Goal: Task Accomplishment & Management: Use online tool/utility

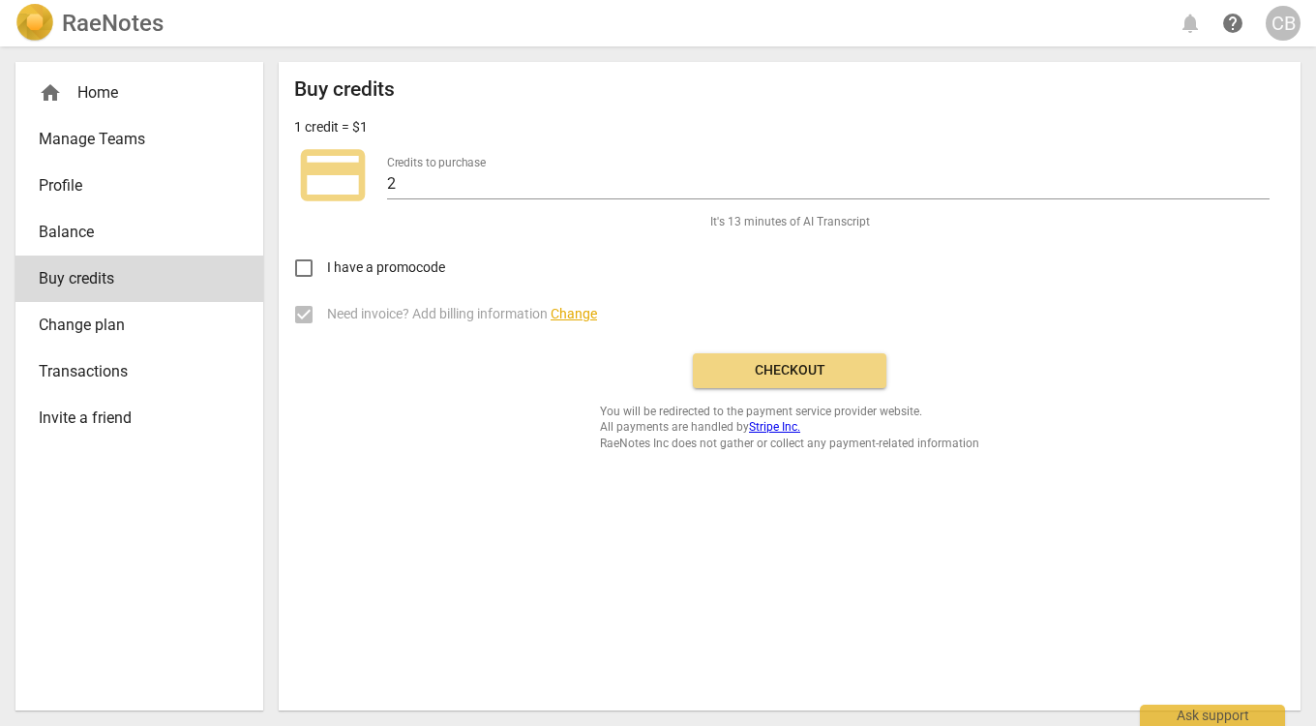
click at [84, 27] on h2 "RaeNotes" at bounding box center [113, 23] width 102 height 27
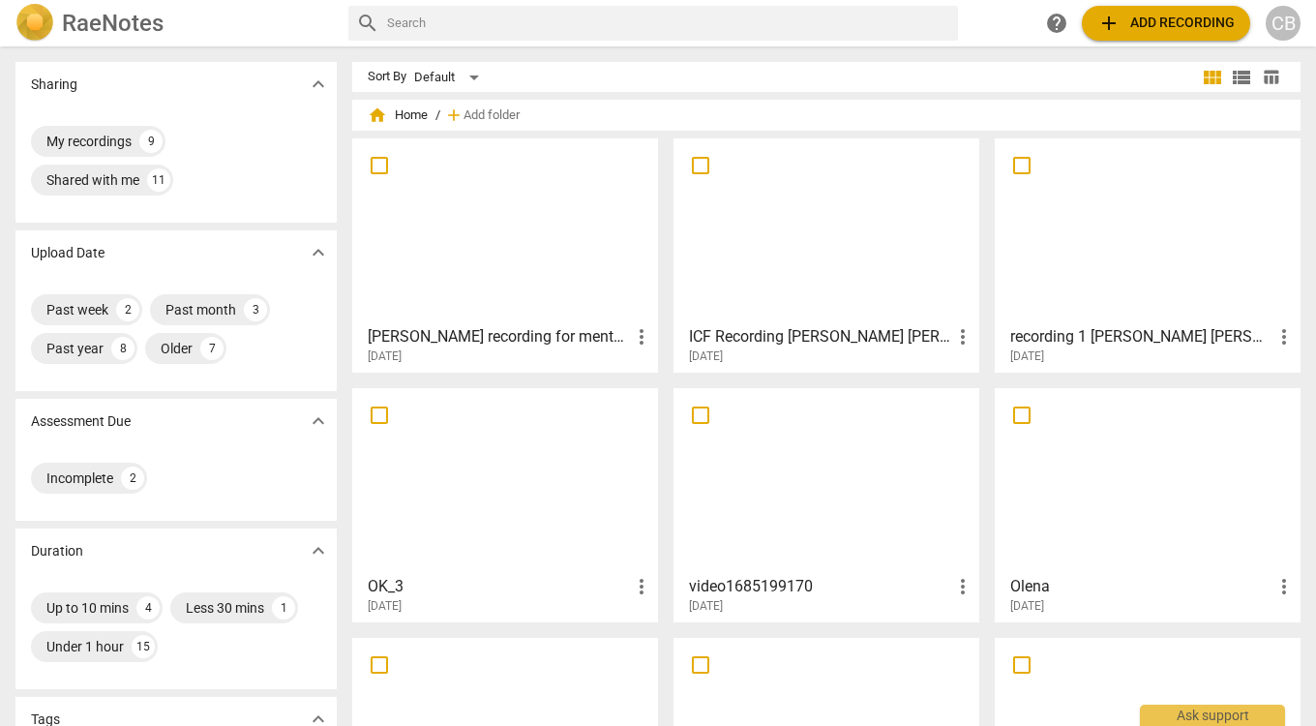
click at [1145, 23] on span "add Add recording" at bounding box center [1165, 23] width 137 height 23
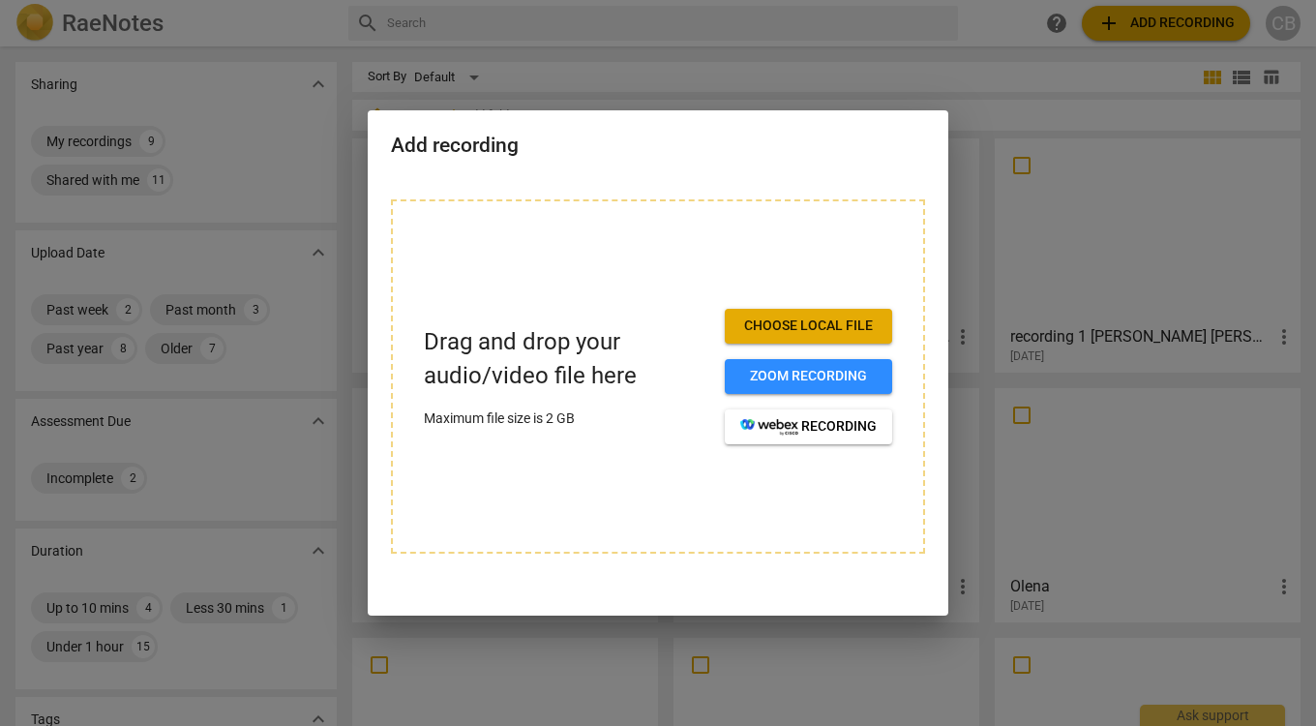
click at [832, 336] on span "Choose local file" at bounding box center [808, 325] width 136 height 19
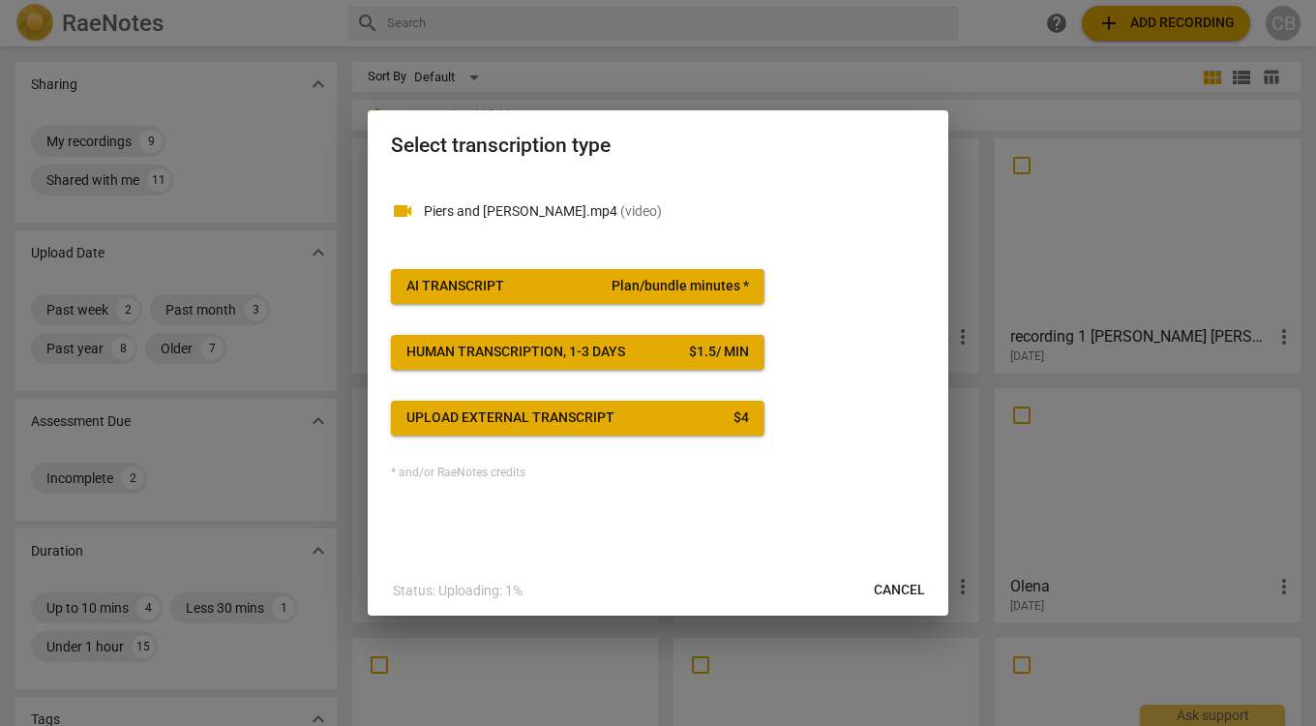
click at [437, 280] on div "AI Transcript" at bounding box center [455, 286] width 98 height 19
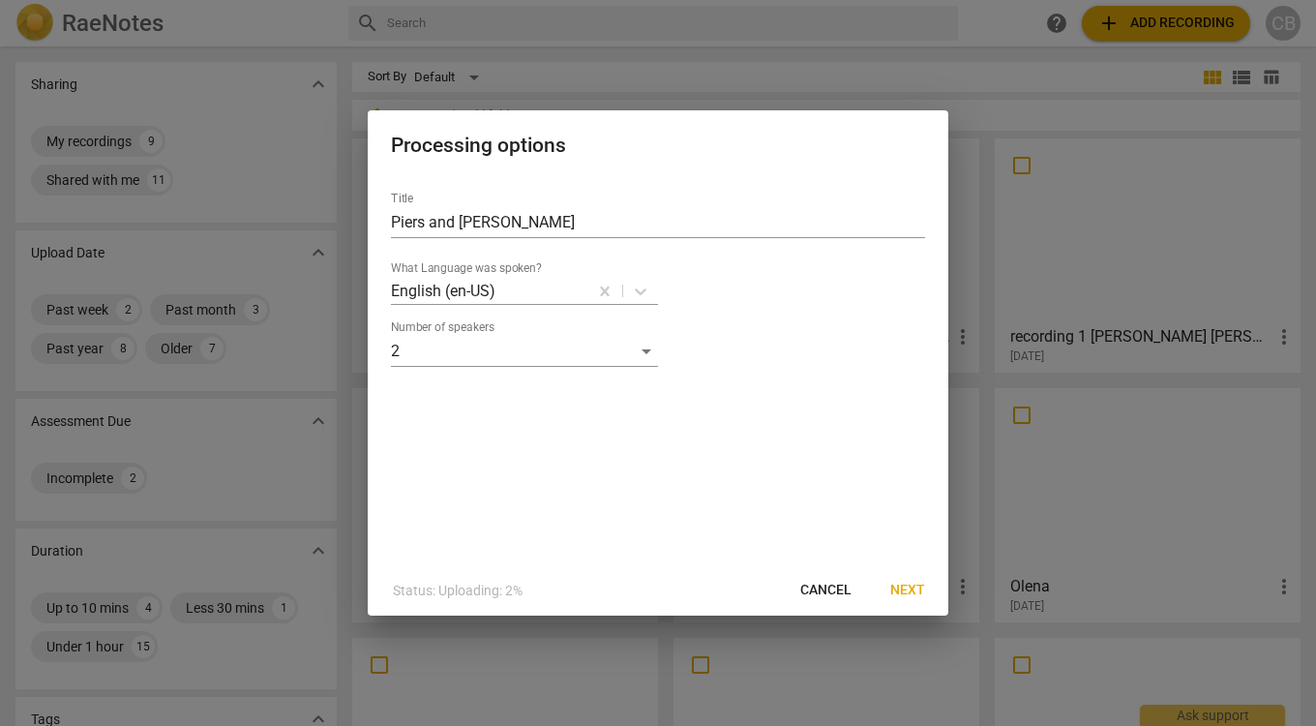
click at [898, 579] on button "Next" at bounding box center [908, 590] width 66 height 35
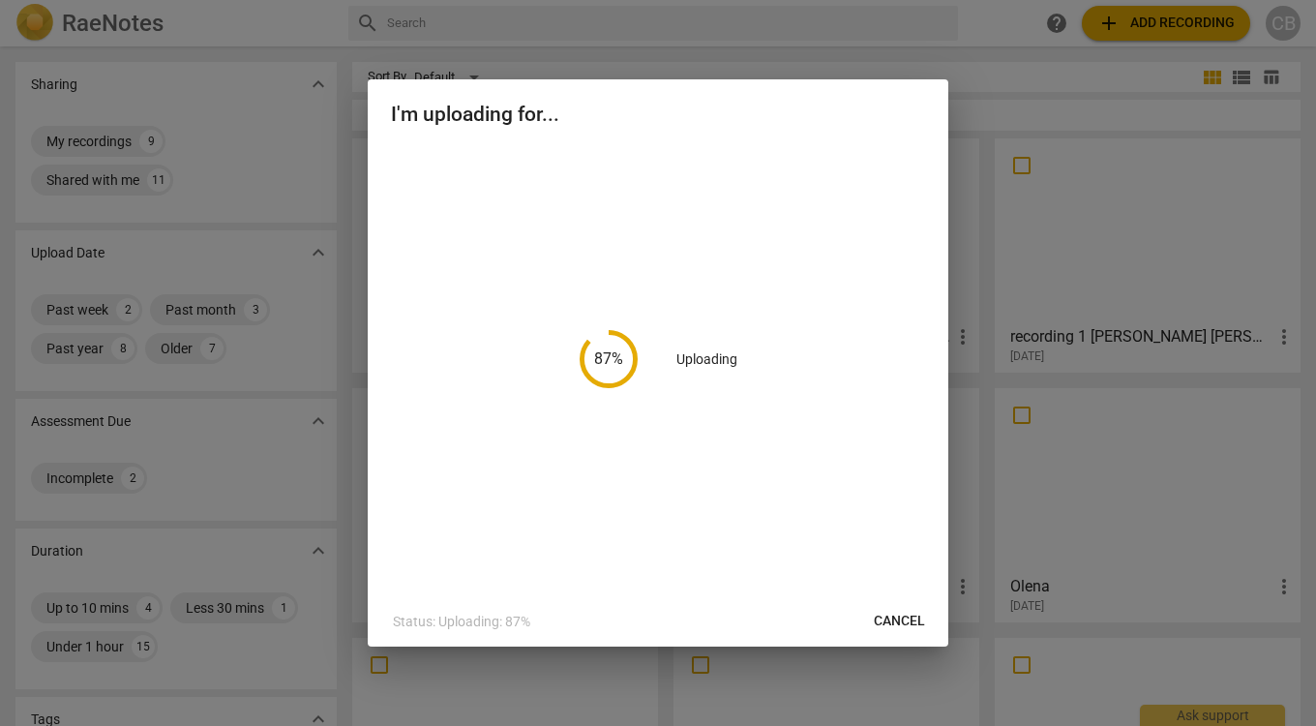
click at [803, 420] on div "87 % Uploading" at bounding box center [658, 359] width 534 height 428
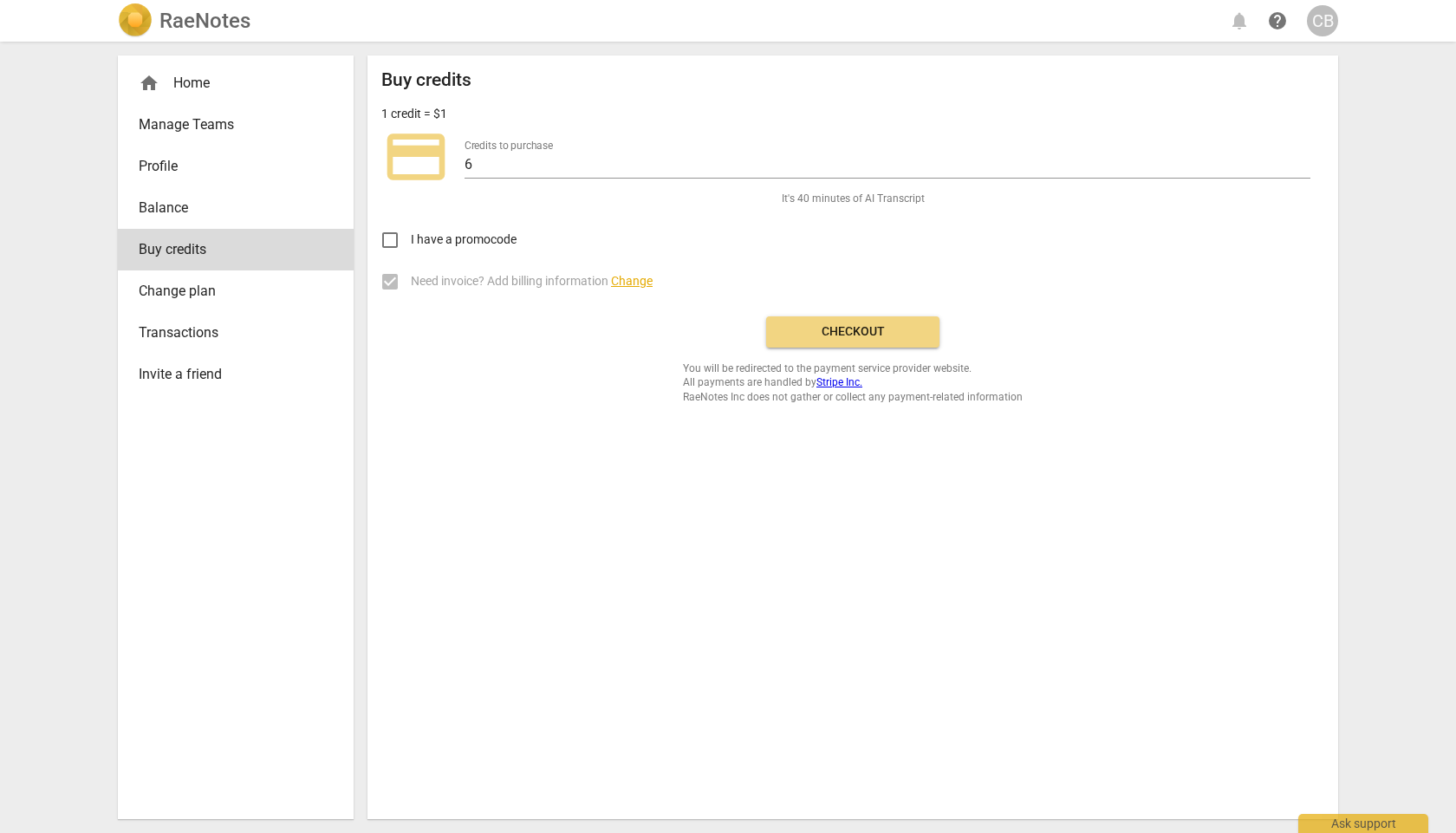
click at [846, 342] on button "Checkout" at bounding box center [852, 331] width 173 height 31
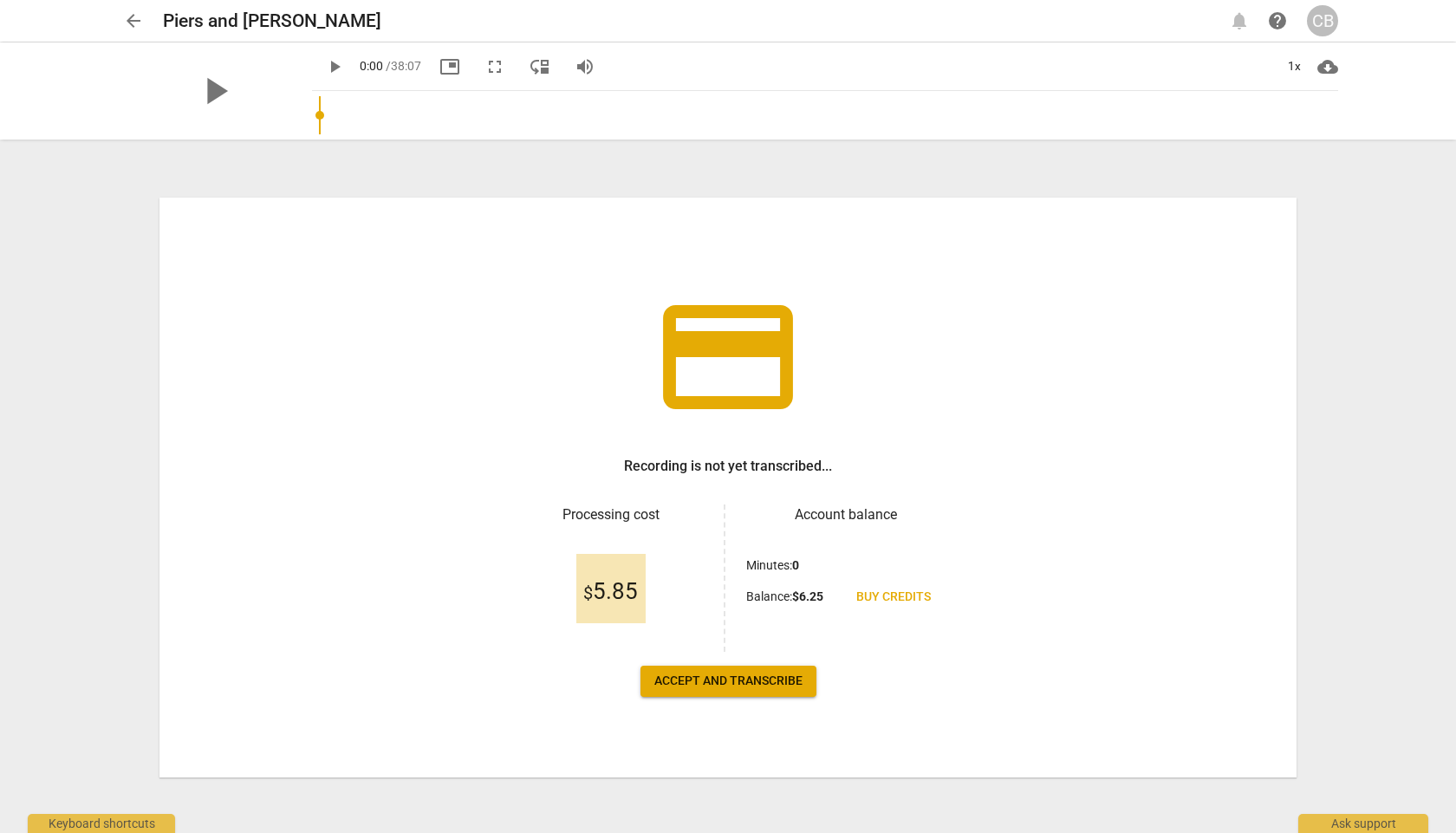
click at [730, 685] on span "Accept and transcribe" at bounding box center [728, 681] width 148 height 17
